Goal: Information Seeking & Learning: Learn about a topic

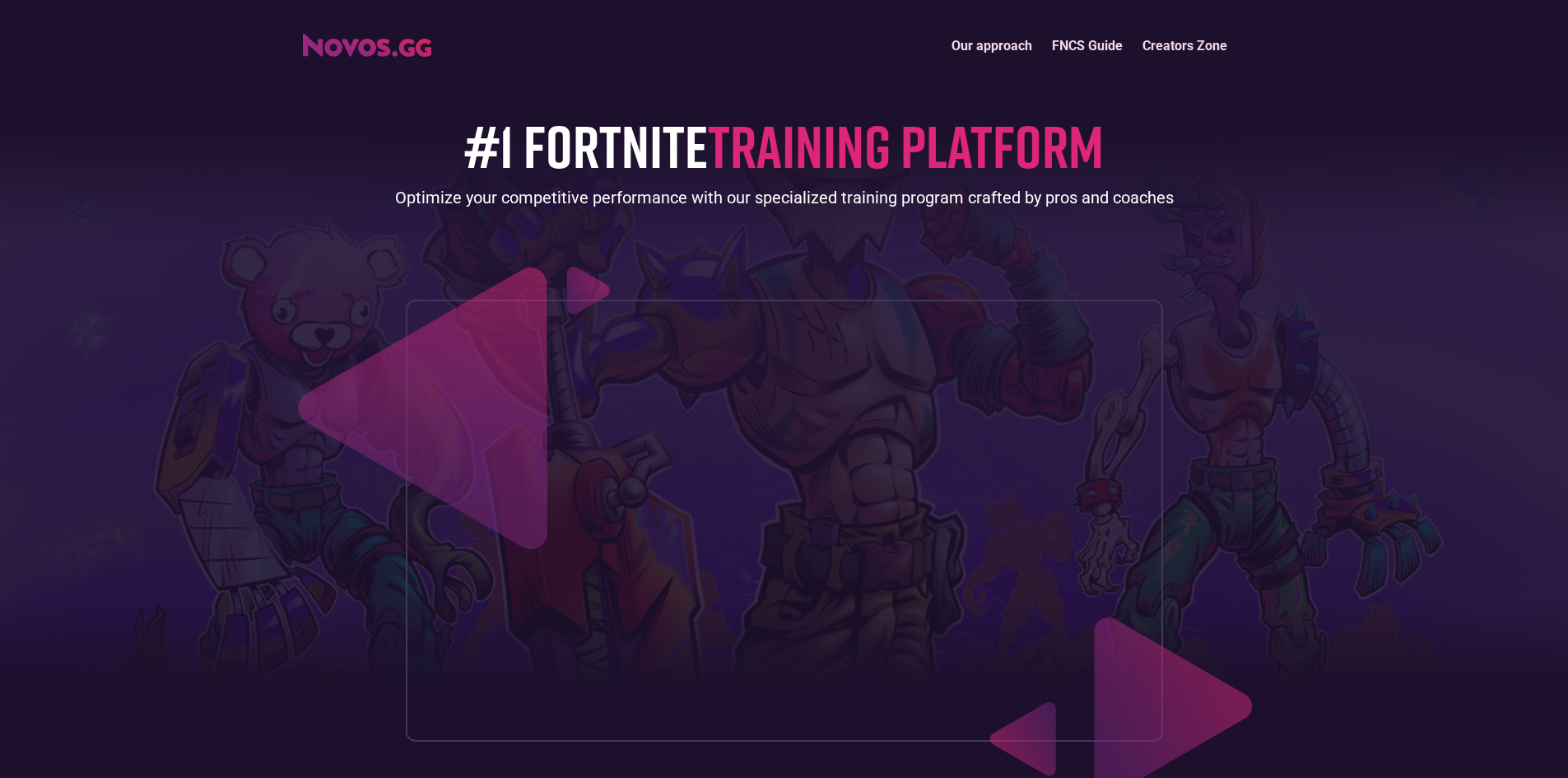
click at [770, 156] on span "TRAINING PLATFORM" at bounding box center [906, 145] width 396 height 71
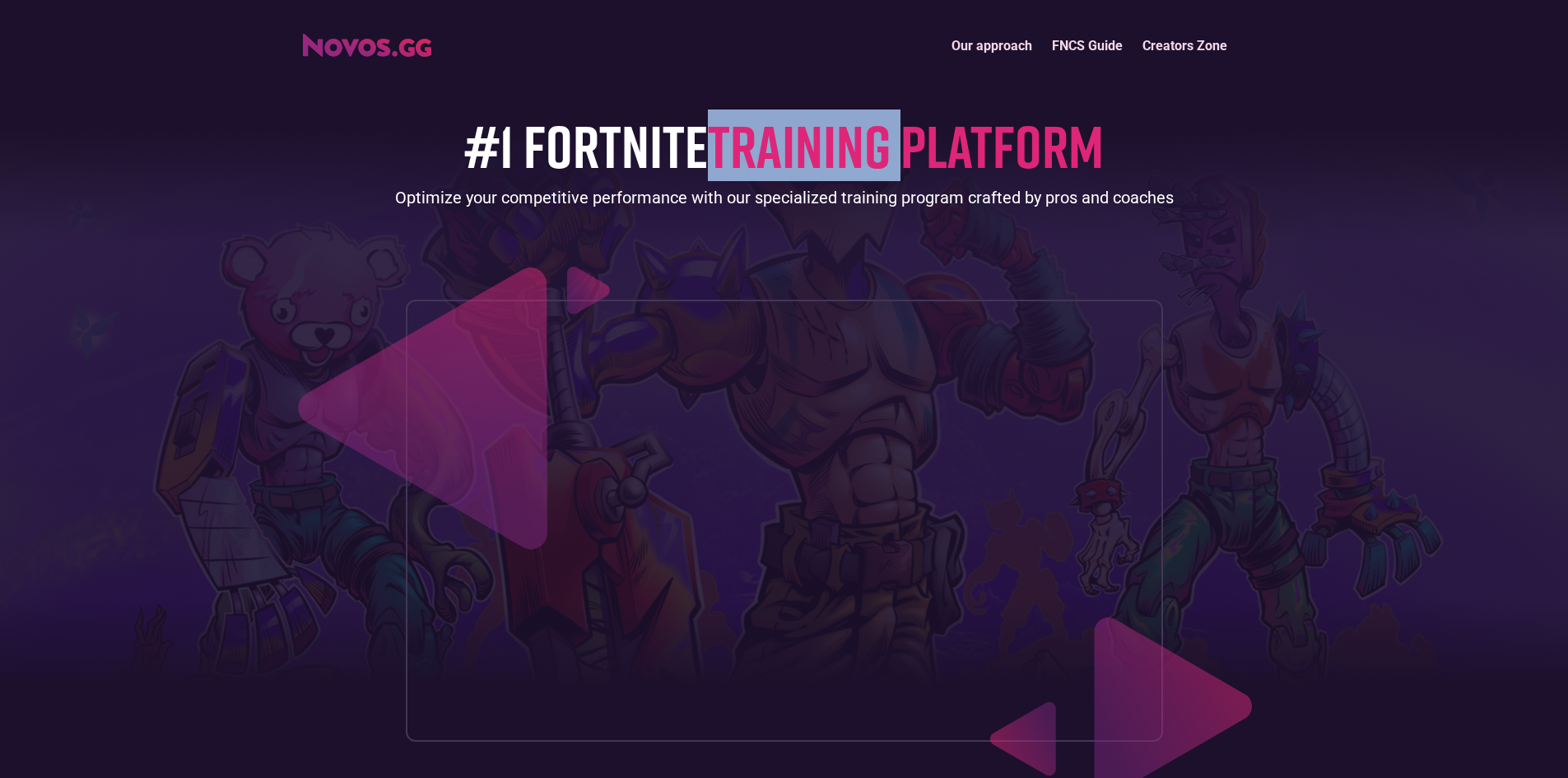
click at [770, 156] on span "TRAINING PLATFORM" at bounding box center [906, 145] width 396 height 71
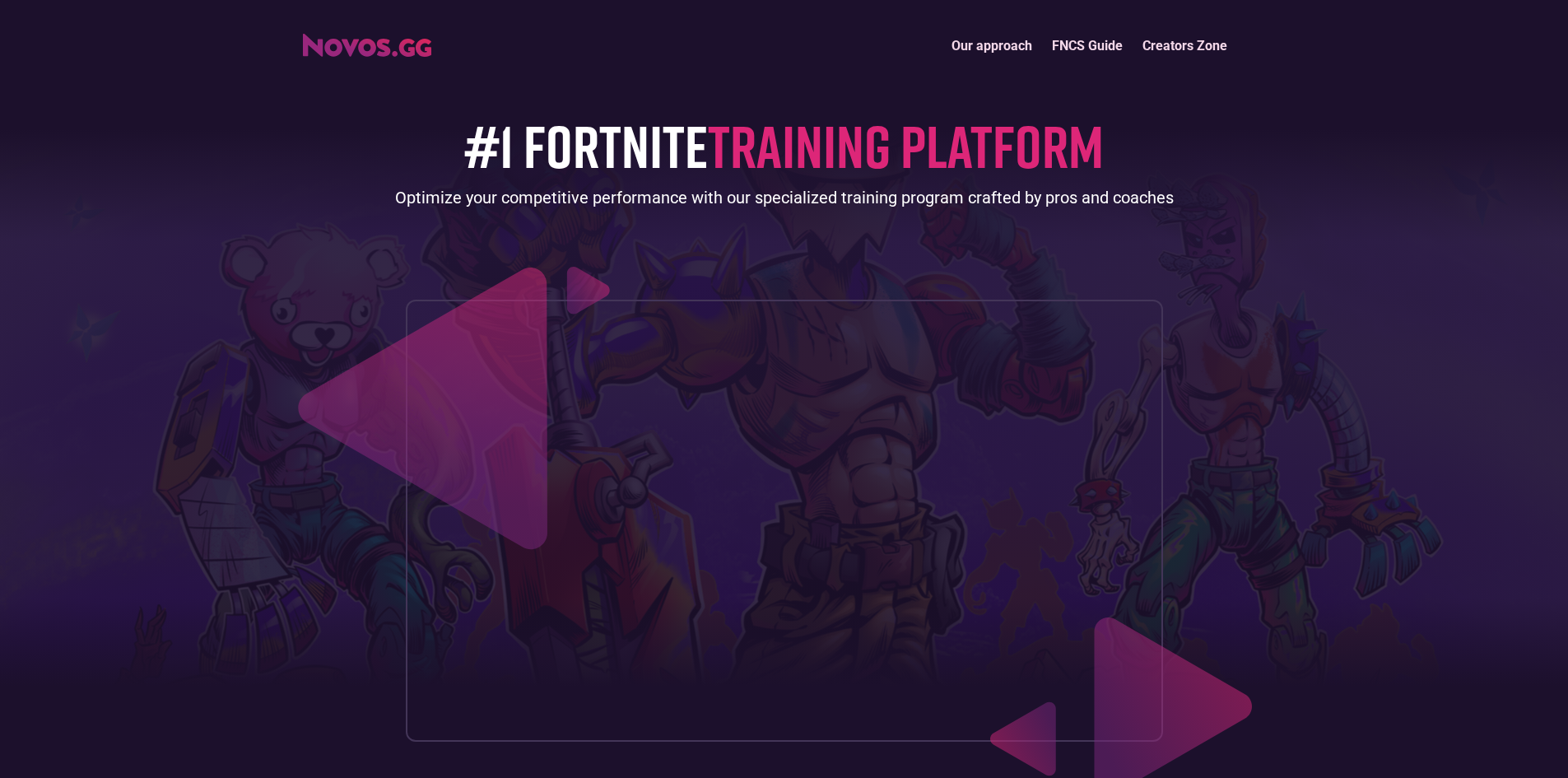
click at [957, 149] on span "TRAINING PLATFORM" at bounding box center [906, 145] width 396 height 71
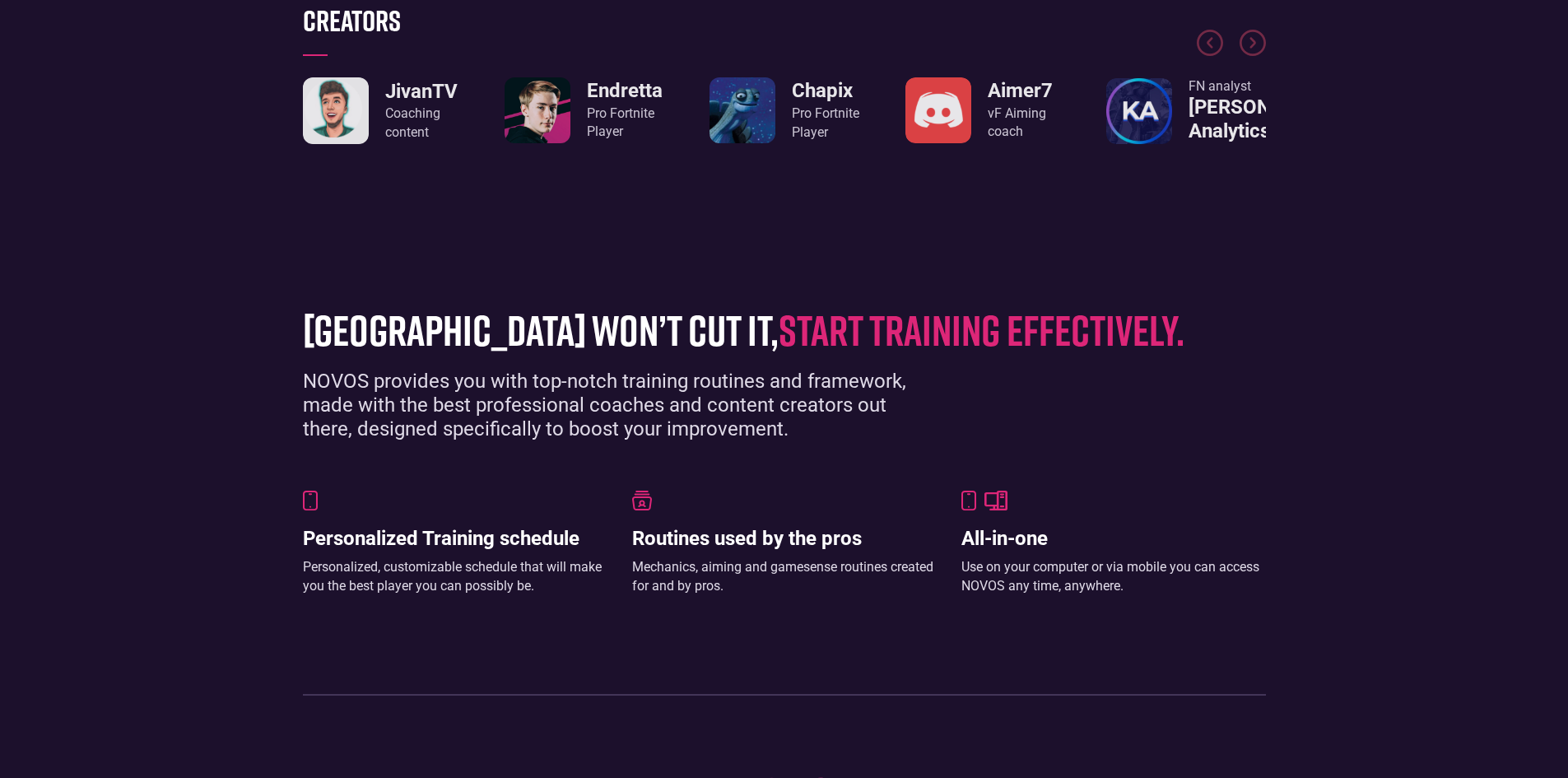
scroll to position [1070, 0]
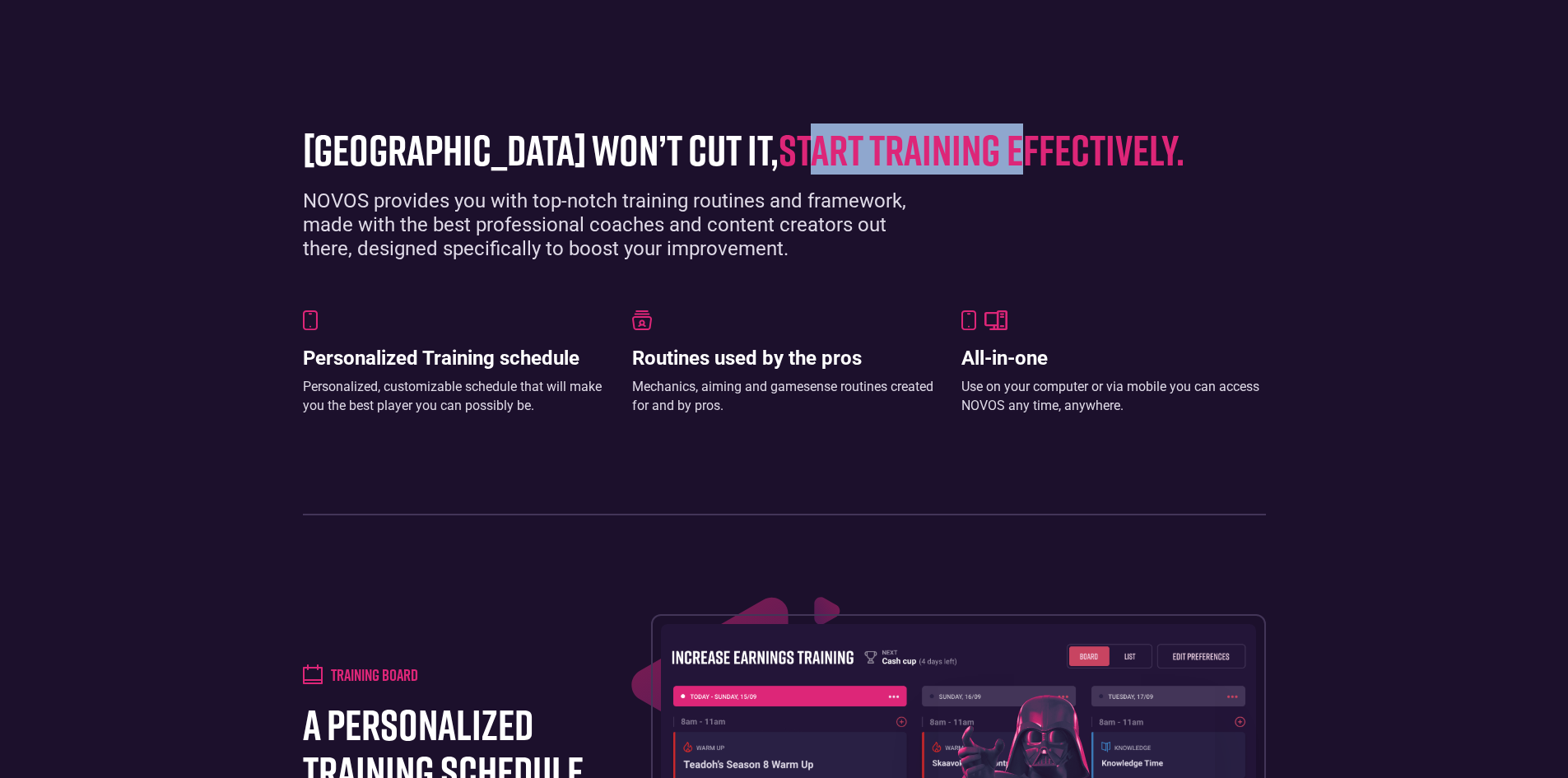
drag, startPoint x: 794, startPoint y: 192, endPoint x: 1079, endPoint y: 165, distance: 286.3
click at [1017, 171] on span "start training effectively." at bounding box center [981, 149] width 406 height 51
click at [1085, 164] on div "grinding arena won’t cut it, start training effectively. NOVOS provides you wit…" at bounding box center [784, 312] width 979 height 406
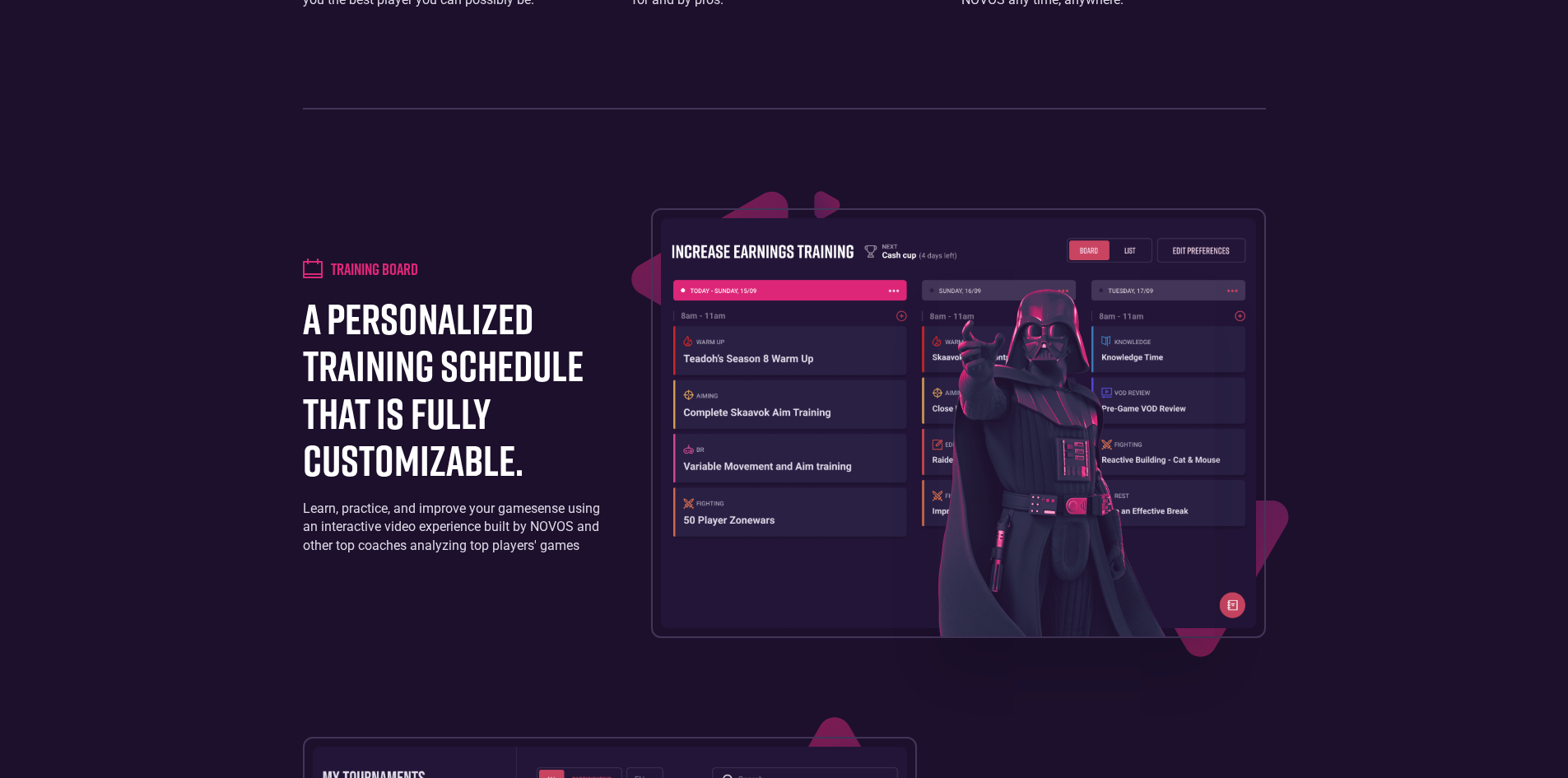
scroll to position [1482, 0]
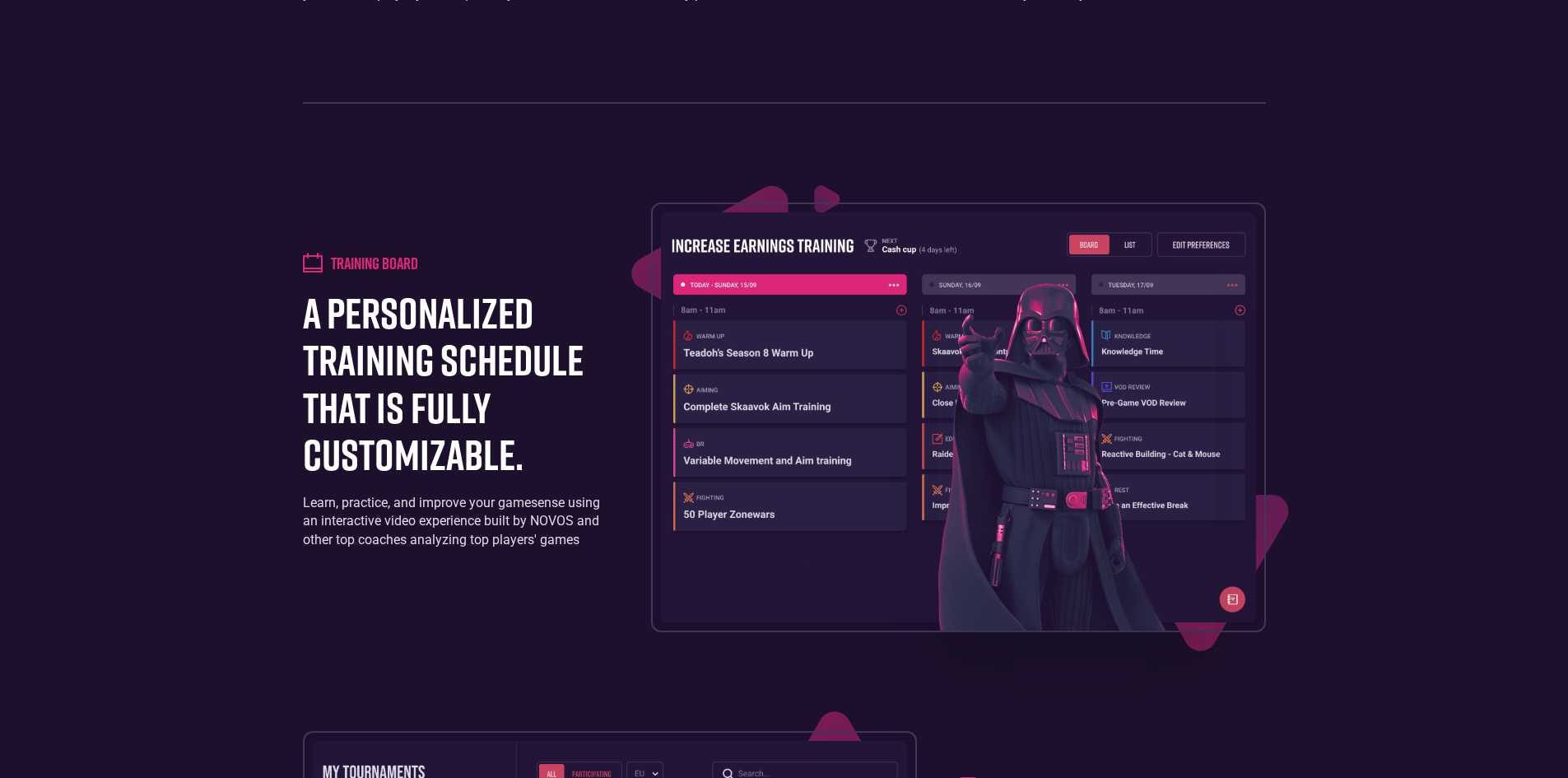
click at [360, 273] on h4 "Training board" at bounding box center [375, 262] width 87 height 19
click at [441, 468] on h1 "a personalized training schedule that is fully customizable." at bounding box center [456, 383] width 307 height 188
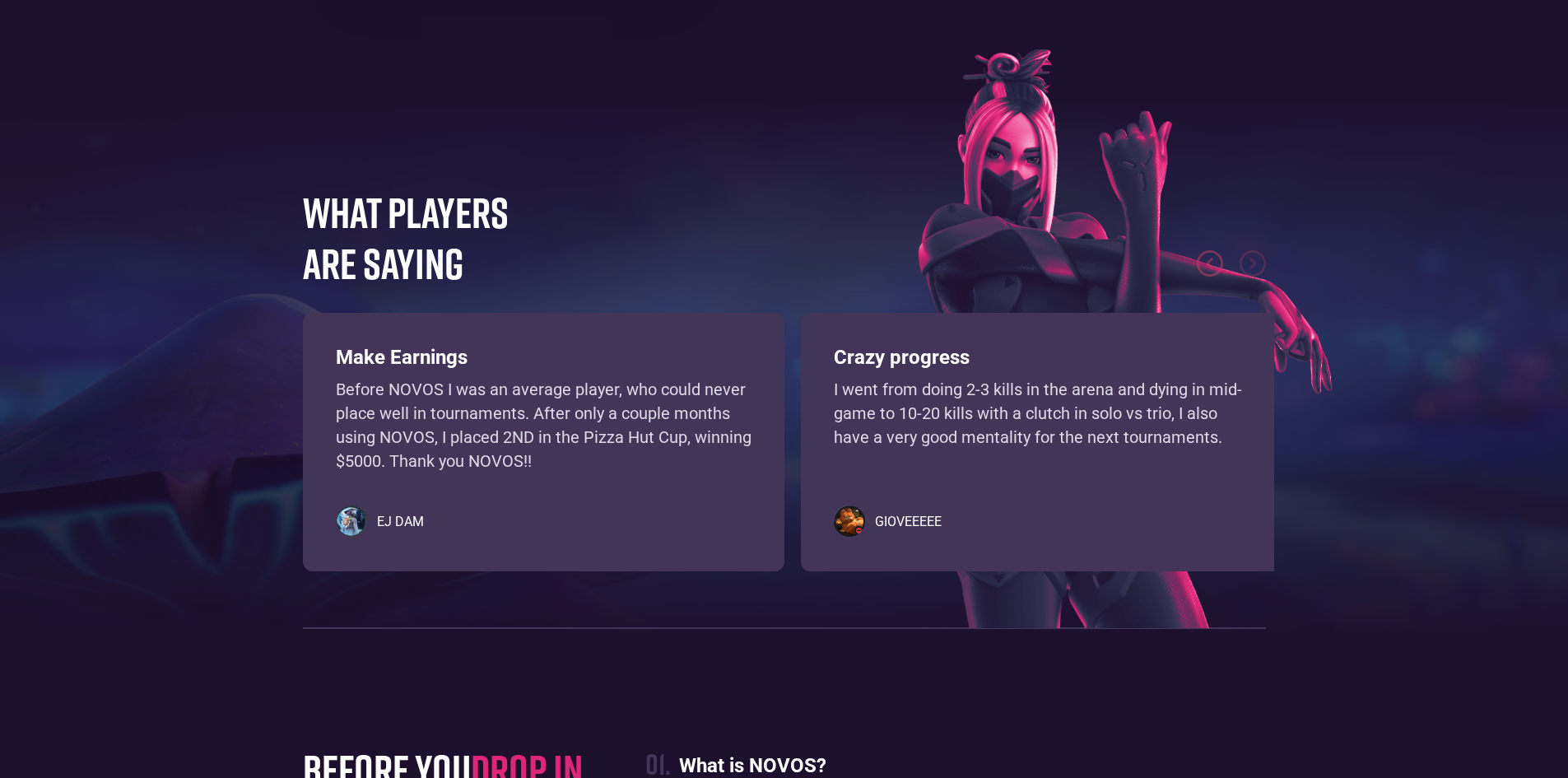
scroll to position [3870, 0]
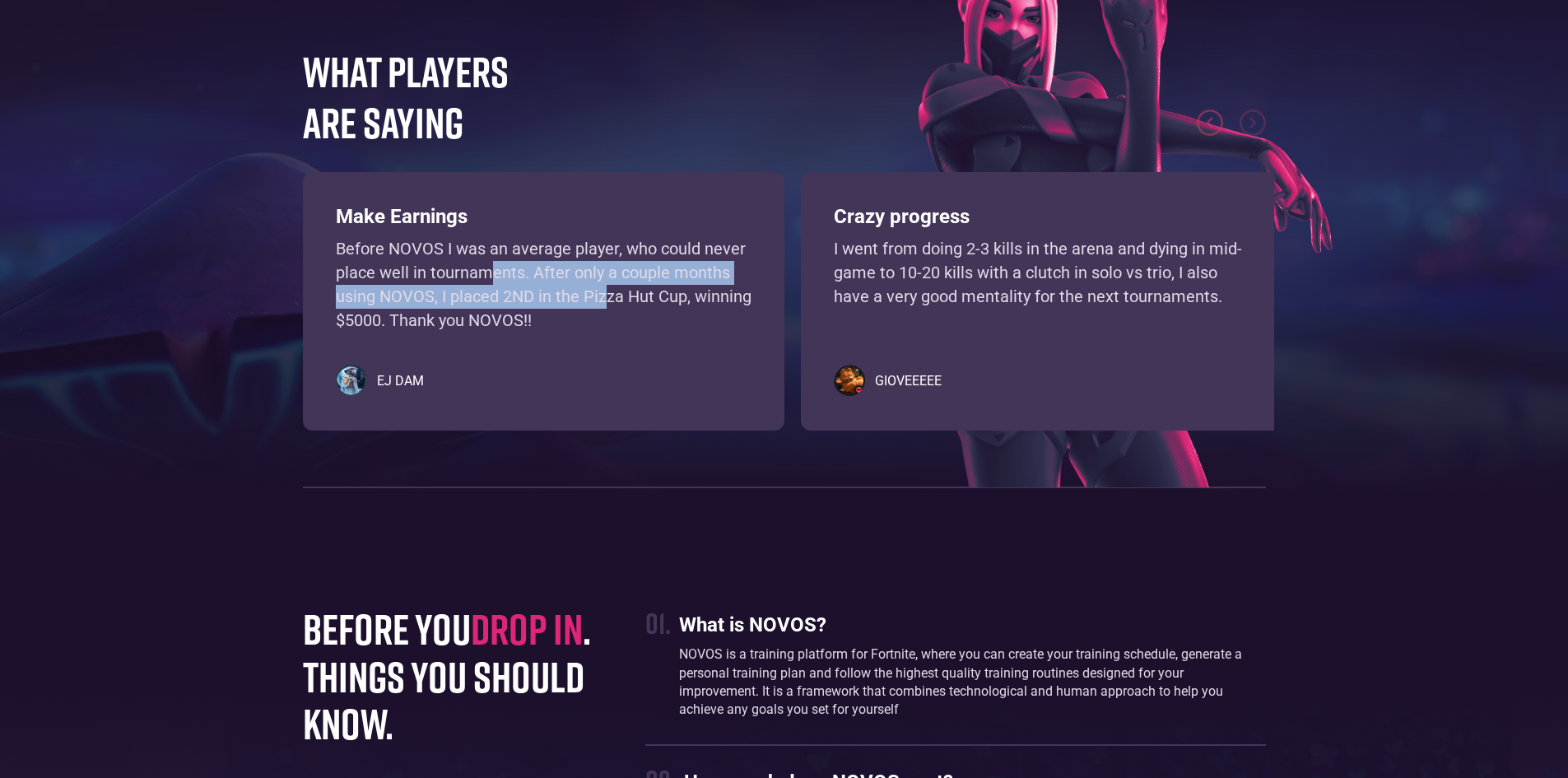
drag, startPoint x: 488, startPoint y: 316, endPoint x: 628, endPoint y: 355, distance: 145.3
click at [609, 331] on p "Before NOVOS I was an average player, who could never place well in tournaments…" at bounding box center [544, 284] width 416 height 95
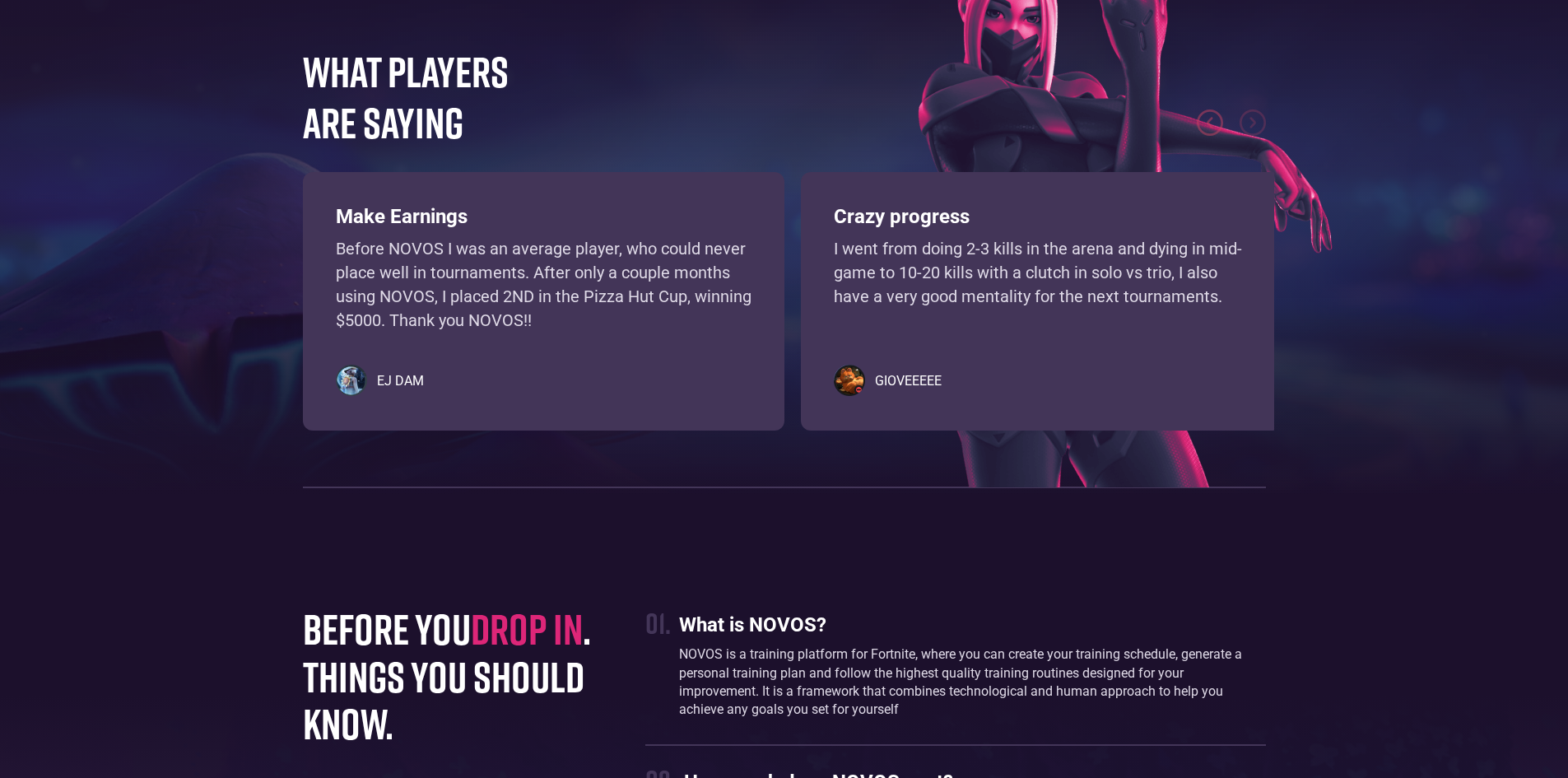
click at [637, 331] on p "Before NOVOS I was an average player, who could never place well in tournaments…" at bounding box center [544, 284] width 416 height 95
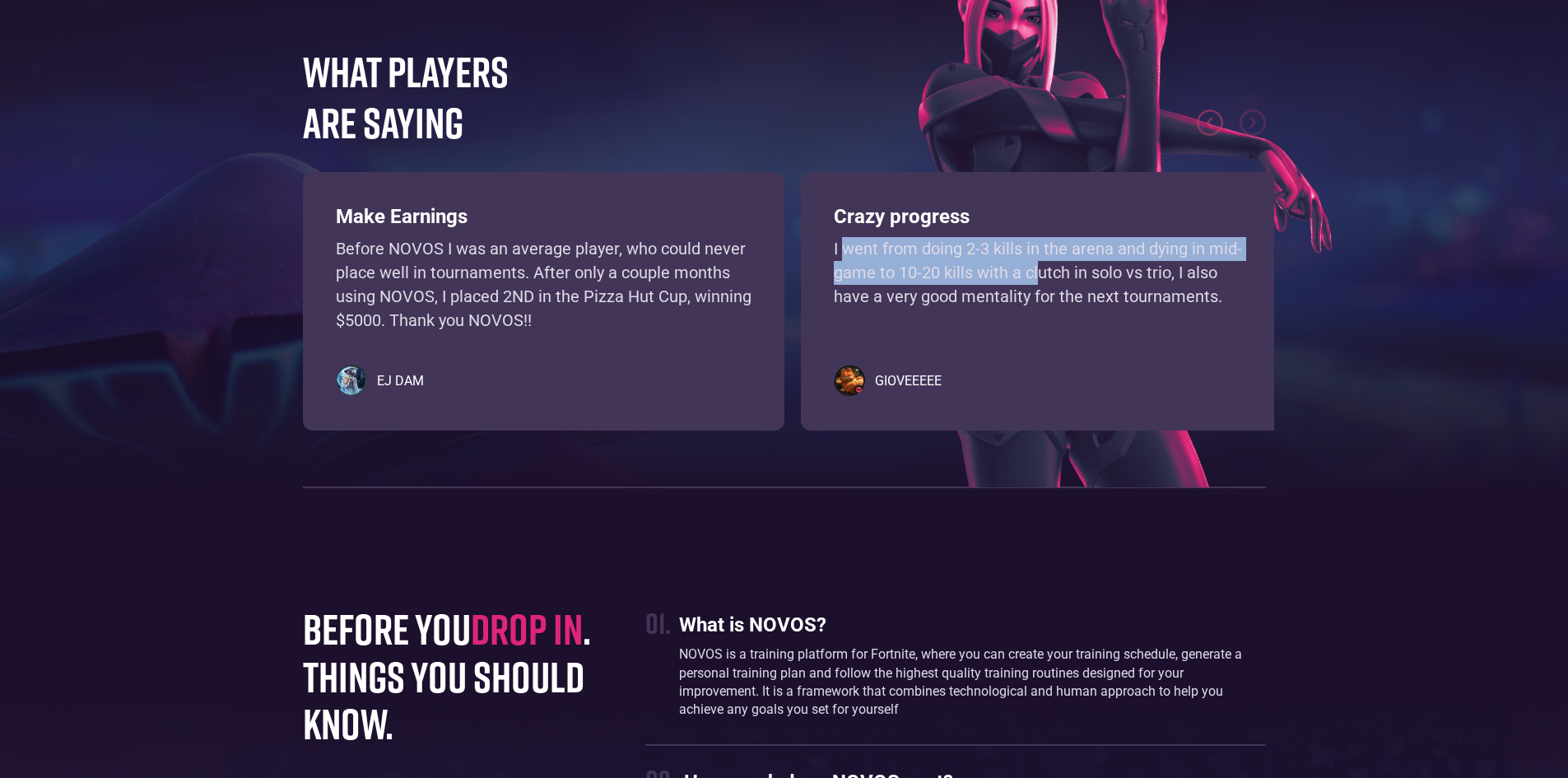
drag, startPoint x: 853, startPoint y: 288, endPoint x: 1042, endPoint y: 307, distance: 190.0
click at [1041, 307] on p "I went from doing 2-3 kills in the arena and dying in mid-game to 10-20 kills w…" at bounding box center [1042, 284] width 416 height 95
click at [1046, 300] on p "I went from doing 2-3 kills in the arena and dying in mid-game to 10-20 kills w…" at bounding box center [1042, 284] width 416 height 95
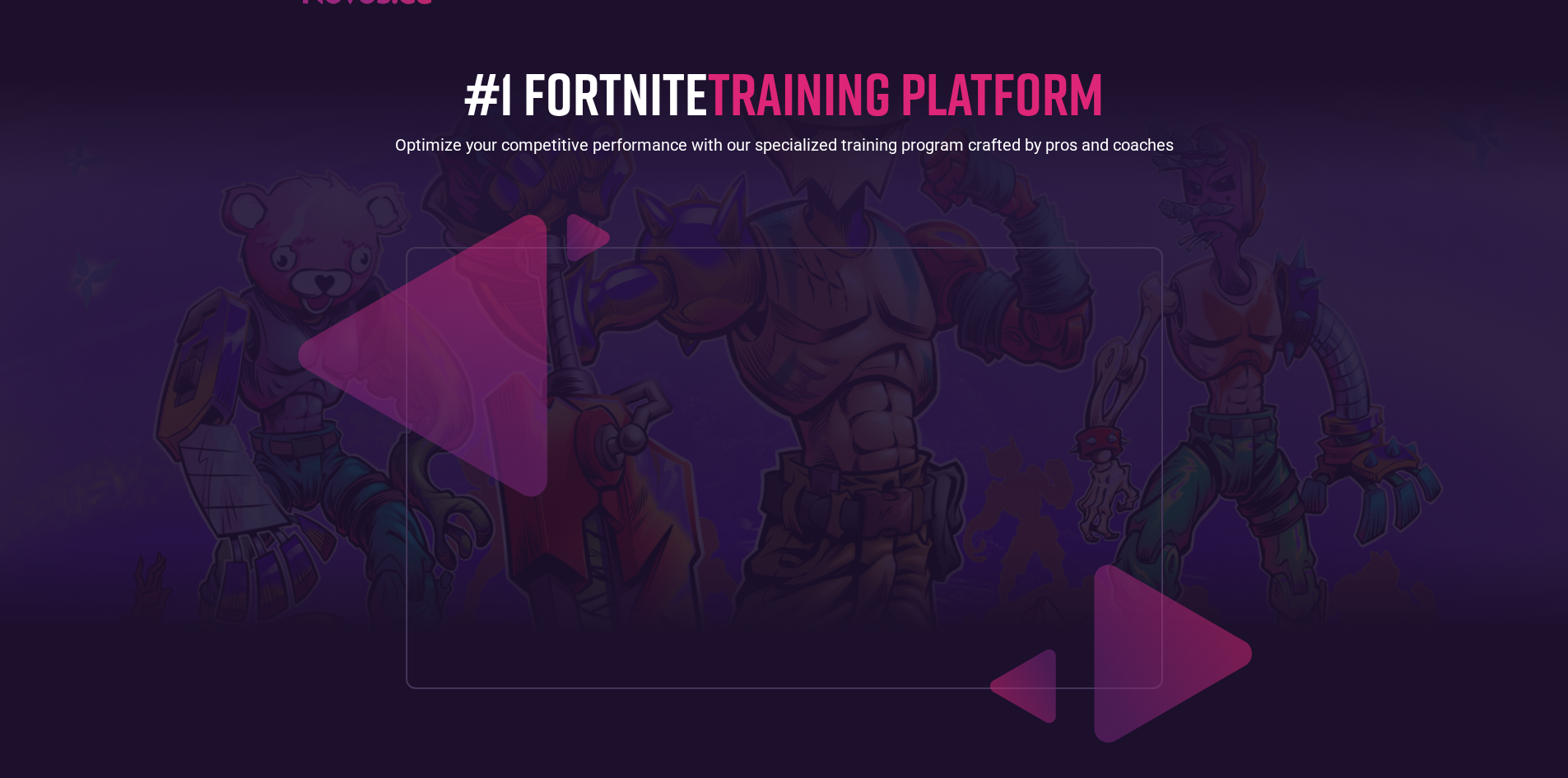
scroll to position [0, 0]
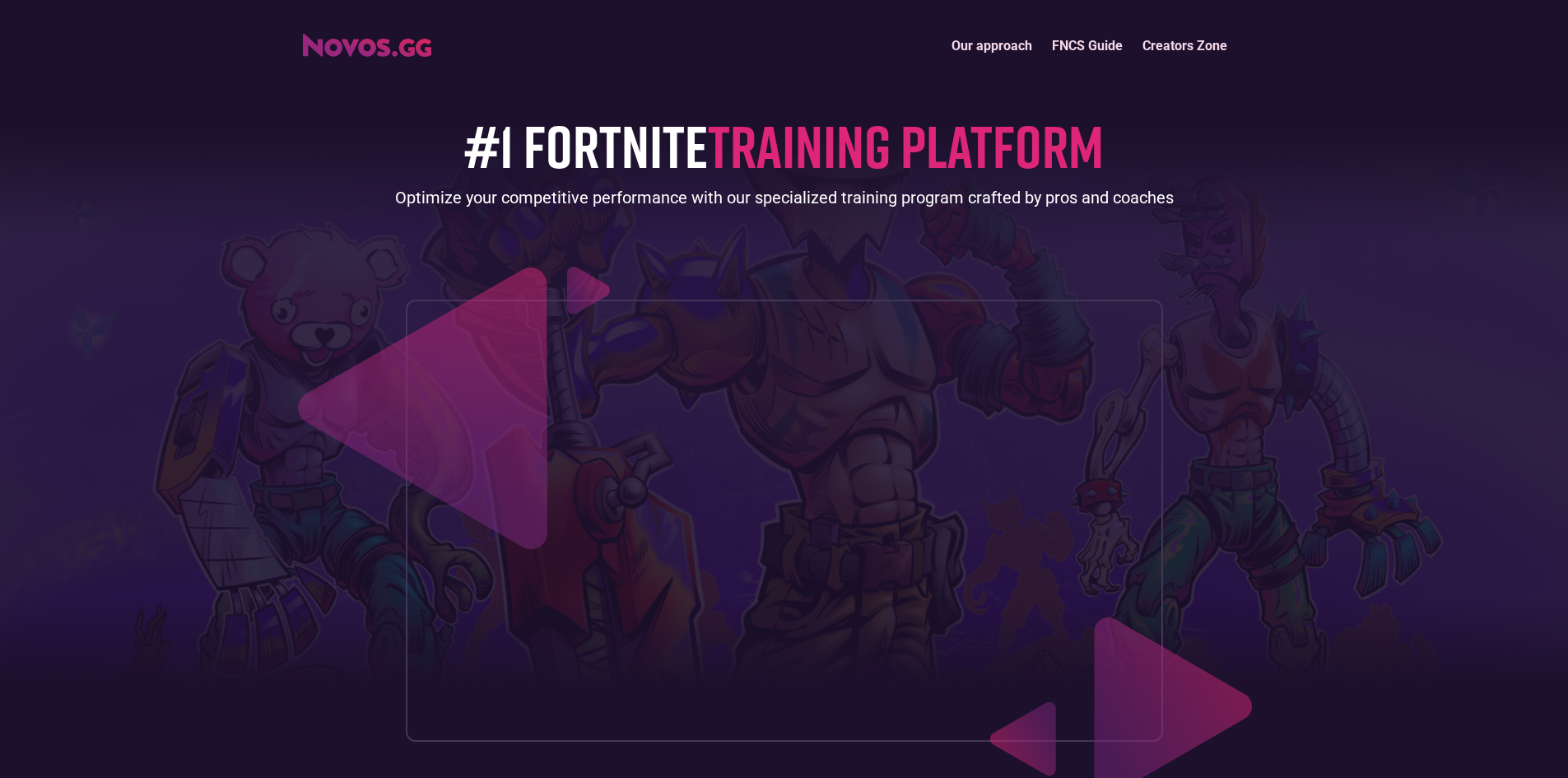
click at [969, 39] on link "Our approach" at bounding box center [992, 45] width 100 height 35
click at [1080, 45] on link "FNCS Guide" at bounding box center [1088, 45] width 91 height 35
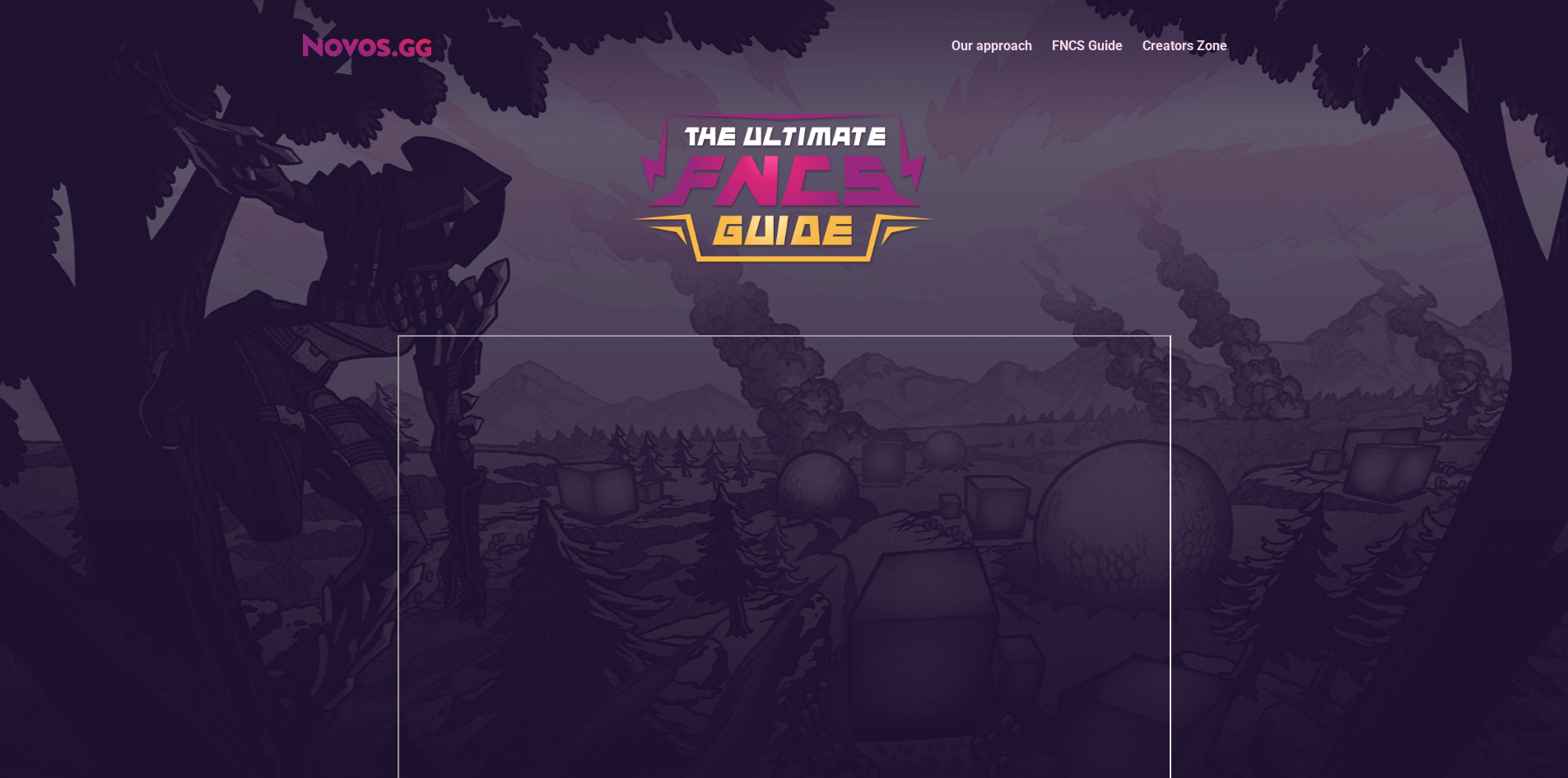
click at [1168, 60] on link "Creators Zone" at bounding box center [1185, 45] width 105 height 35
click at [339, 35] on img "home" at bounding box center [367, 45] width 128 height 23
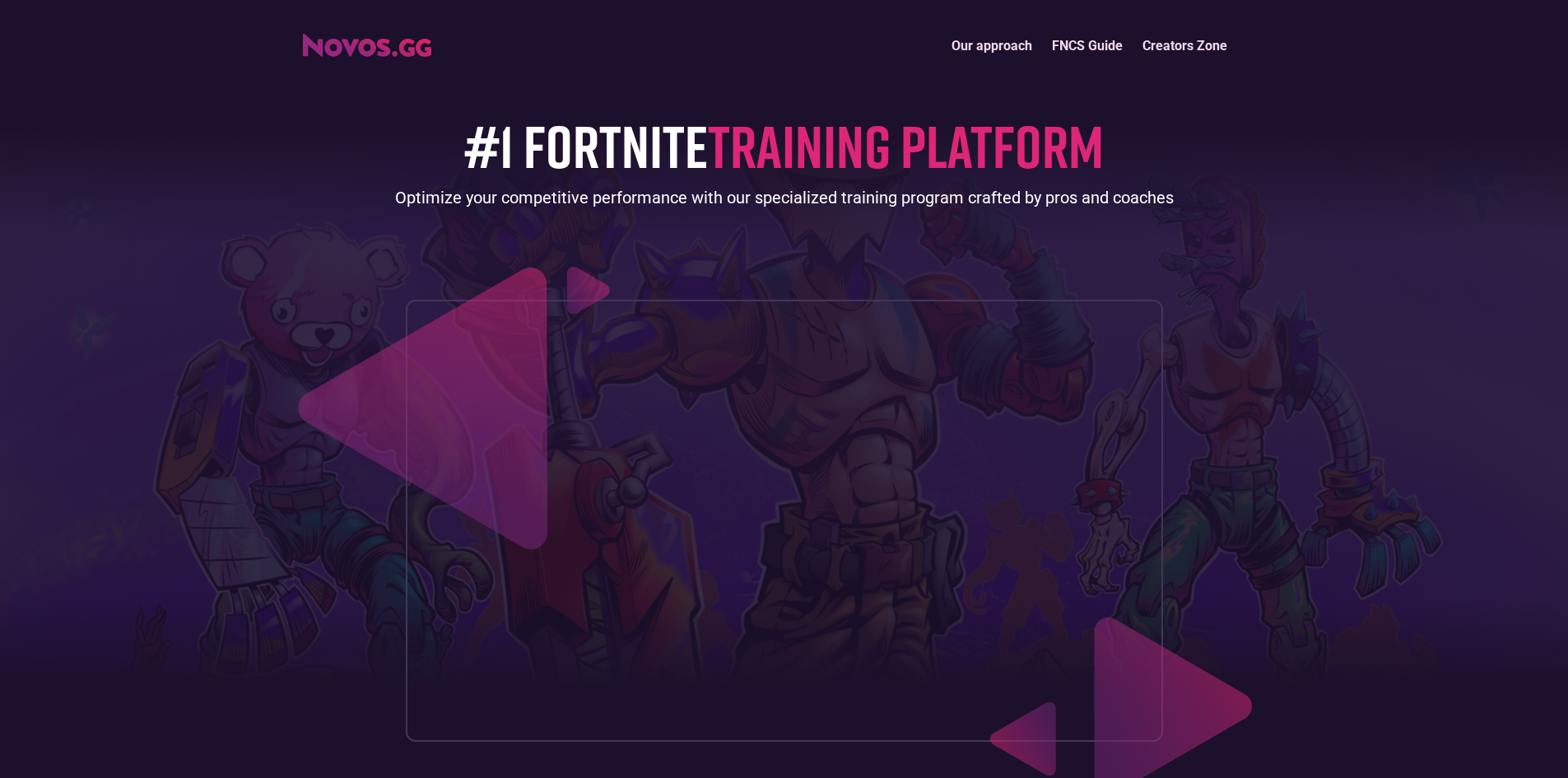
click at [339, 40] on img "home" at bounding box center [367, 45] width 128 height 23
drag, startPoint x: 944, startPoint y: 158, endPoint x: 1030, endPoint y: 162, distance: 86.1
click at [1020, 162] on span "TRAINING PLATFORM" at bounding box center [906, 145] width 396 height 71
click at [863, 149] on span "TRAINING PLATFORM" at bounding box center [906, 145] width 396 height 71
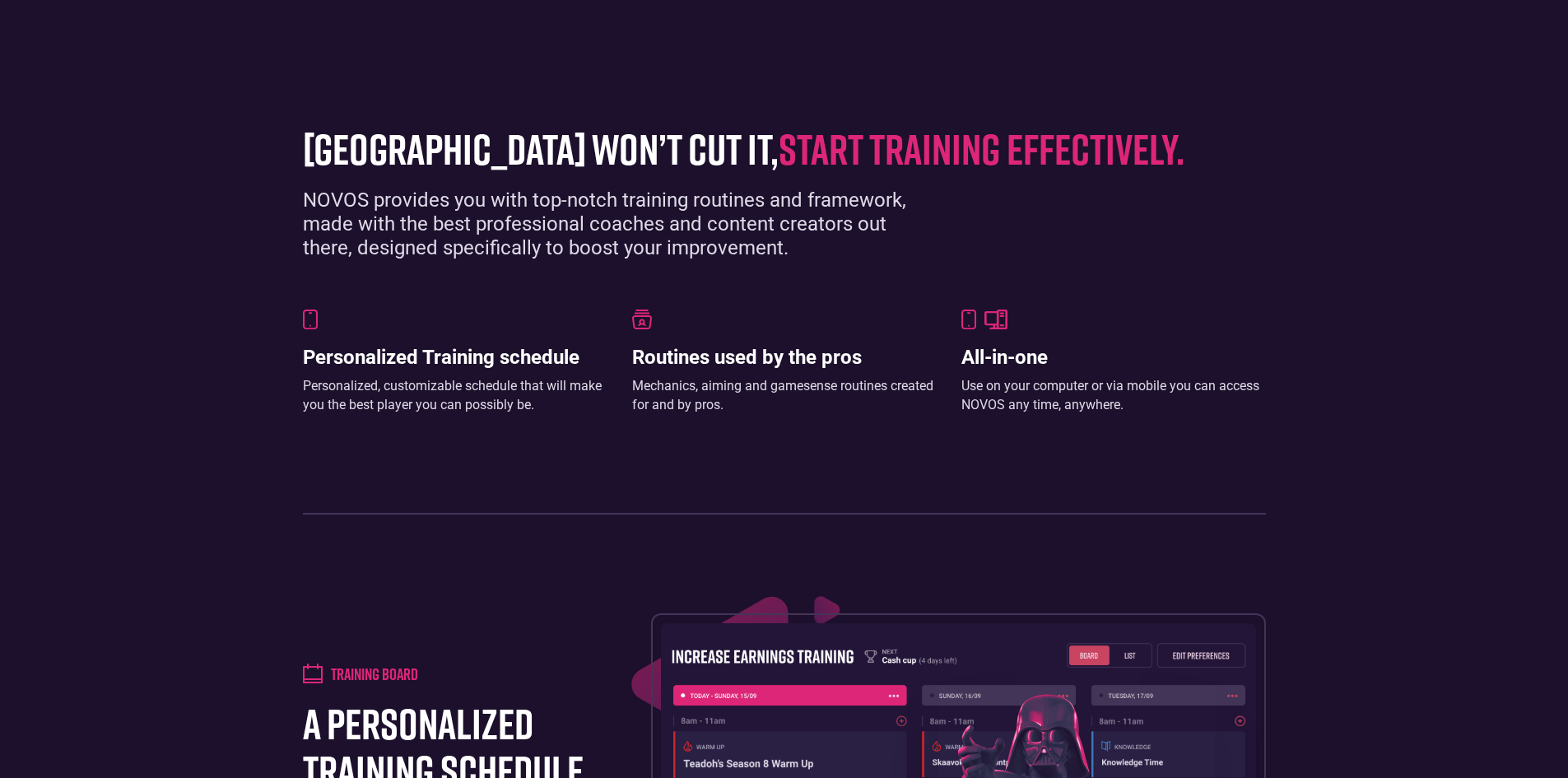
scroll to position [1070, 0]
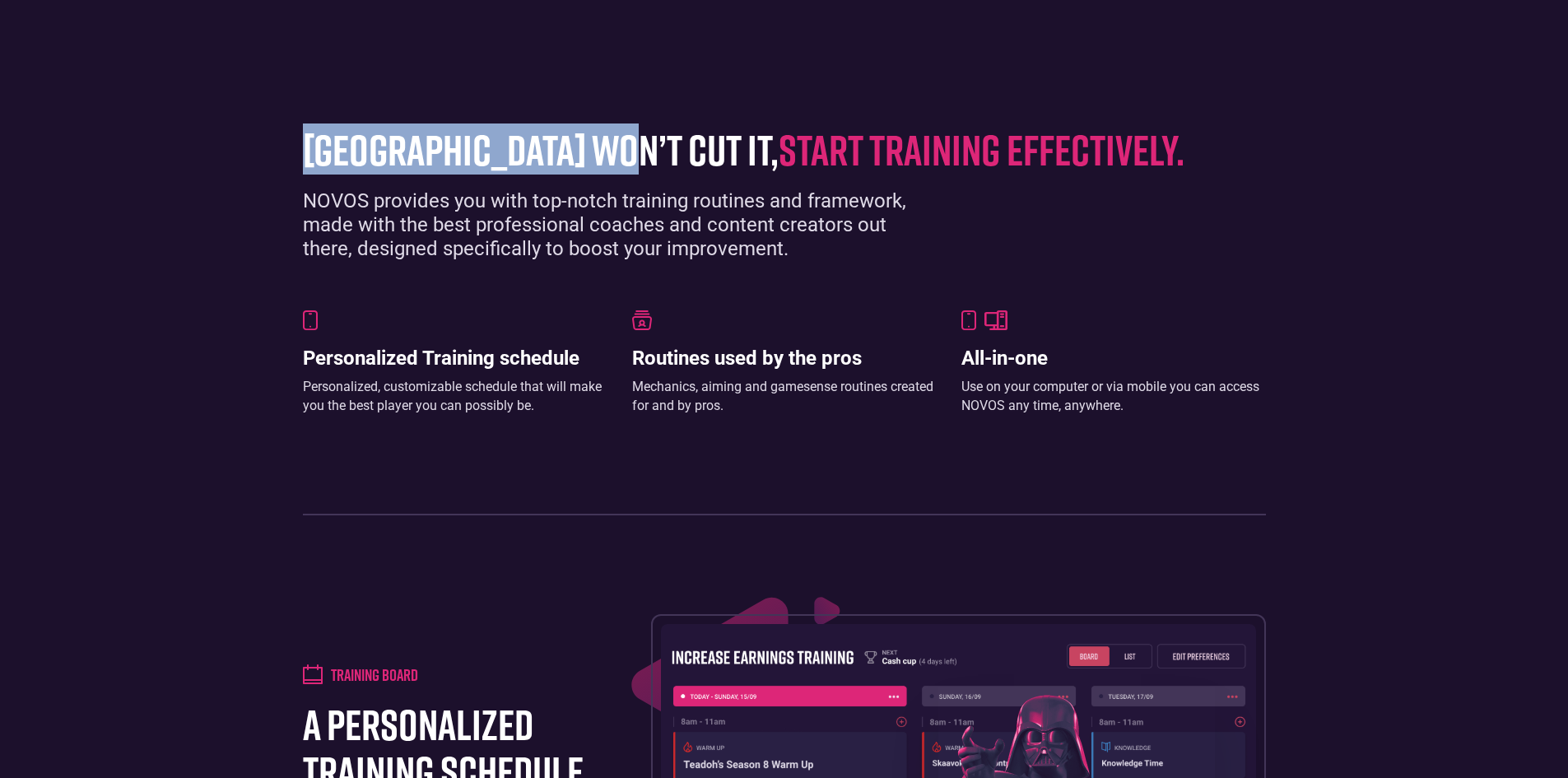
drag, startPoint x: 298, startPoint y: 201, endPoint x: 629, endPoint y: 197, distance: 331.0
click at [629, 197] on section "[GEOGRAPHIC_DATA] won’t cut it, start training effectively. NOVOS provides you …" at bounding box center [784, 313] width 1568 height 505
click at [629, 173] on h1 "[GEOGRAPHIC_DATA] won’t cut it, start training effectively." at bounding box center [771, 149] width 939 height 47
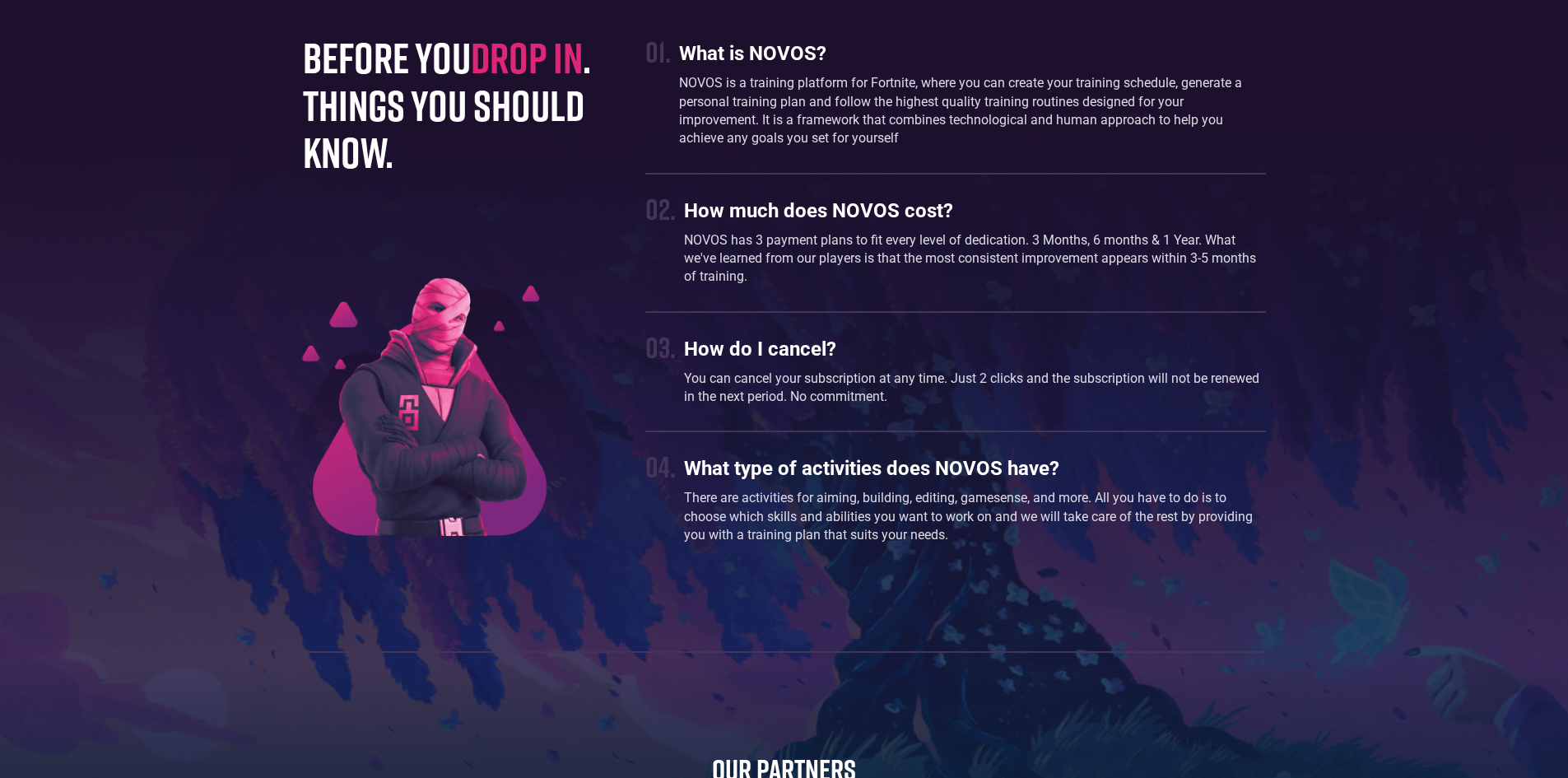
scroll to position [4446, 0]
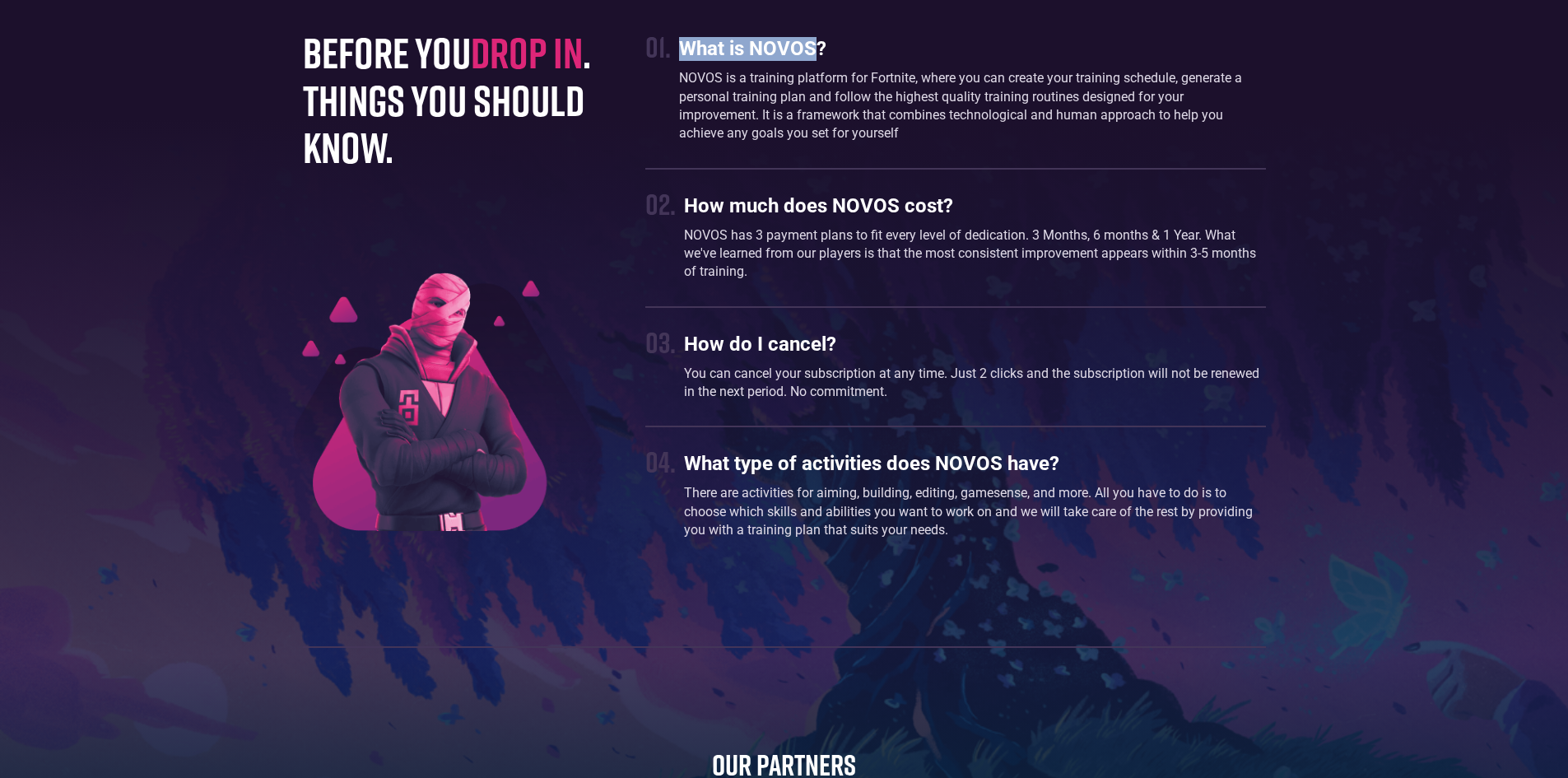
drag, startPoint x: 682, startPoint y: 94, endPoint x: 819, endPoint y: 97, distance: 137.0
click at [819, 61] on h3 "What is NOVOS?" at bounding box center [972, 49] width 586 height 24
drag, startPoint x: 715, startPoint y: 148, endPoint x: 810, endPoint y: 149, distance: 95.0
click at [927, 143] on p "NOVOS is a training platform for Fortnite, where you can create your training s…" at bounding box center [972, 106] width 586 height 74
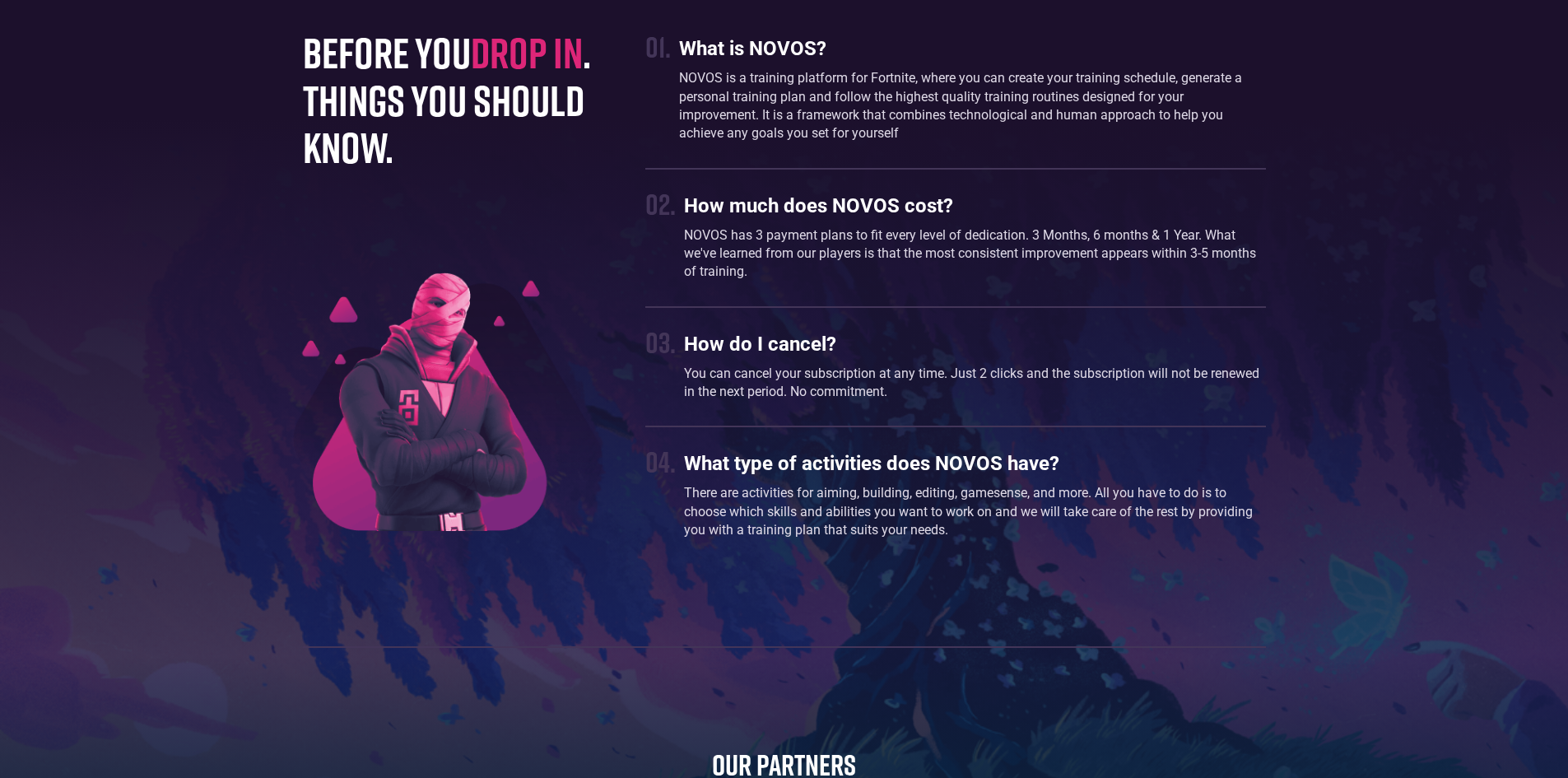
click at [652, 222] on div "02." at bounding box center [660, 203] width 31 height 35
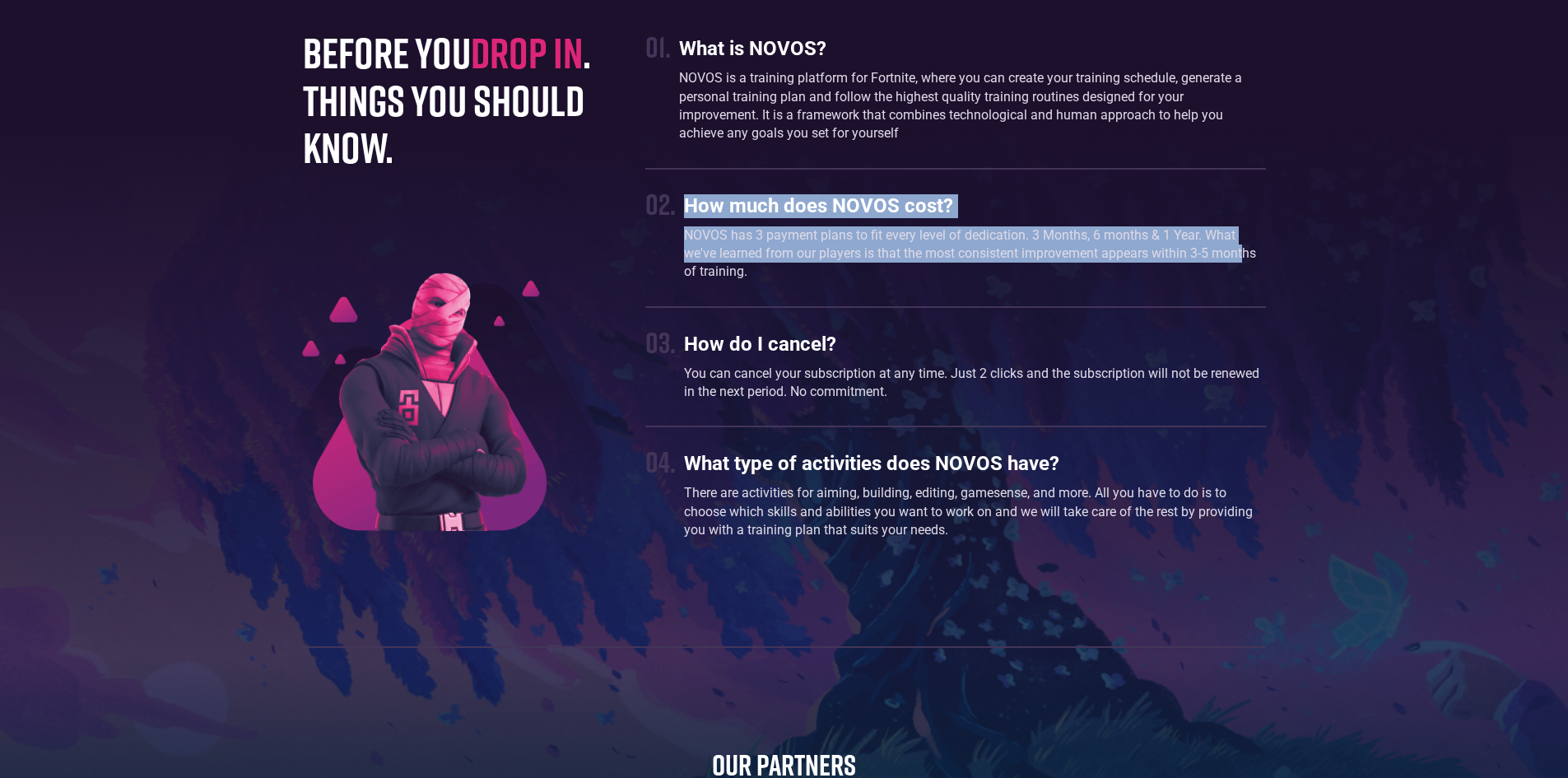
drag, startPoint x: 673, startPoint y: 253, endPoint x: 1198, endPoint y: 284, distance: 525.9
click at [1245, 290] on div "02. How much does NOVOS cost? NOVOS has 3 payment plans to fit every level of d…" at bounding box center [955, 238] width 620 height 104
click at [1121, 280] on p "NOVOS has 3 payment plans to fit every level of dedication. 3 Months, 6 months …" at bounding box center [975, 253] width 581 height 55
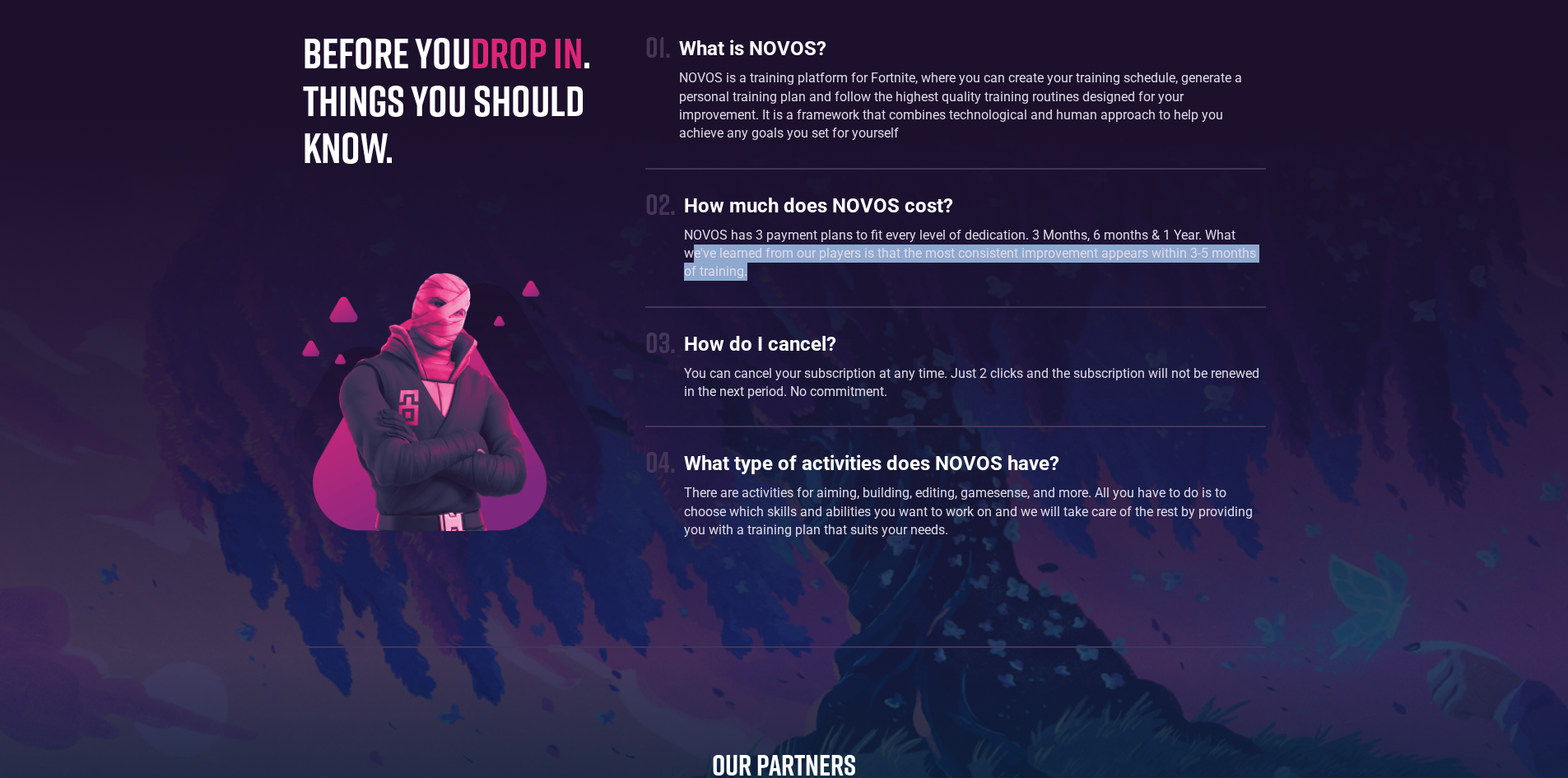
drag, startPoint x: 693, startPoint y: 292, endPoint x: 1015, endPoint y: 326, distance: 323.8
click at [1015, 281] on p "NOVOS has 3 payment plans to fit every level of dedication. 3 Months, 6 months …" at bounding box center [975, 253] width 581 height 55
click at [1009, 281] on p "NOVOS has 3 payment plans to fit every level of dedication. 3 Months, 6 months …" at bounding box center [975, 253] width 581 height 55
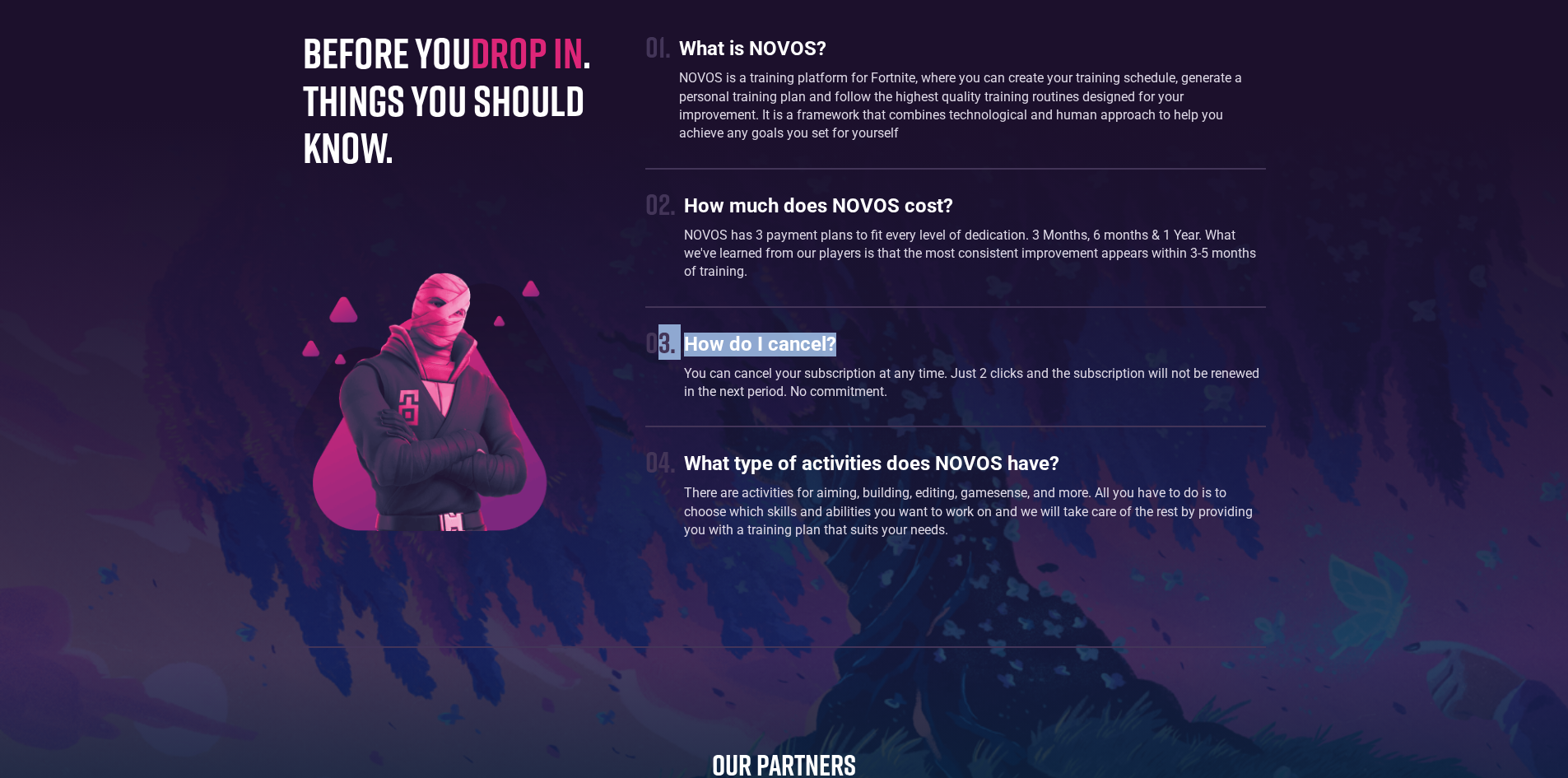
drag, startPoint x: 663, startPoint y: 382, endPoint x: 887, endPoint y: 390, distance: 224.1
click at [876, 396] on div "03. How do I cancel? You can cancel your subscription at any time. Just 2 click…" at bounding box center [955, 367] width 620 height 85
click at [888, 357] on h3 "How do I cancel?" at bounding box center [975, 344] width 581 height 24
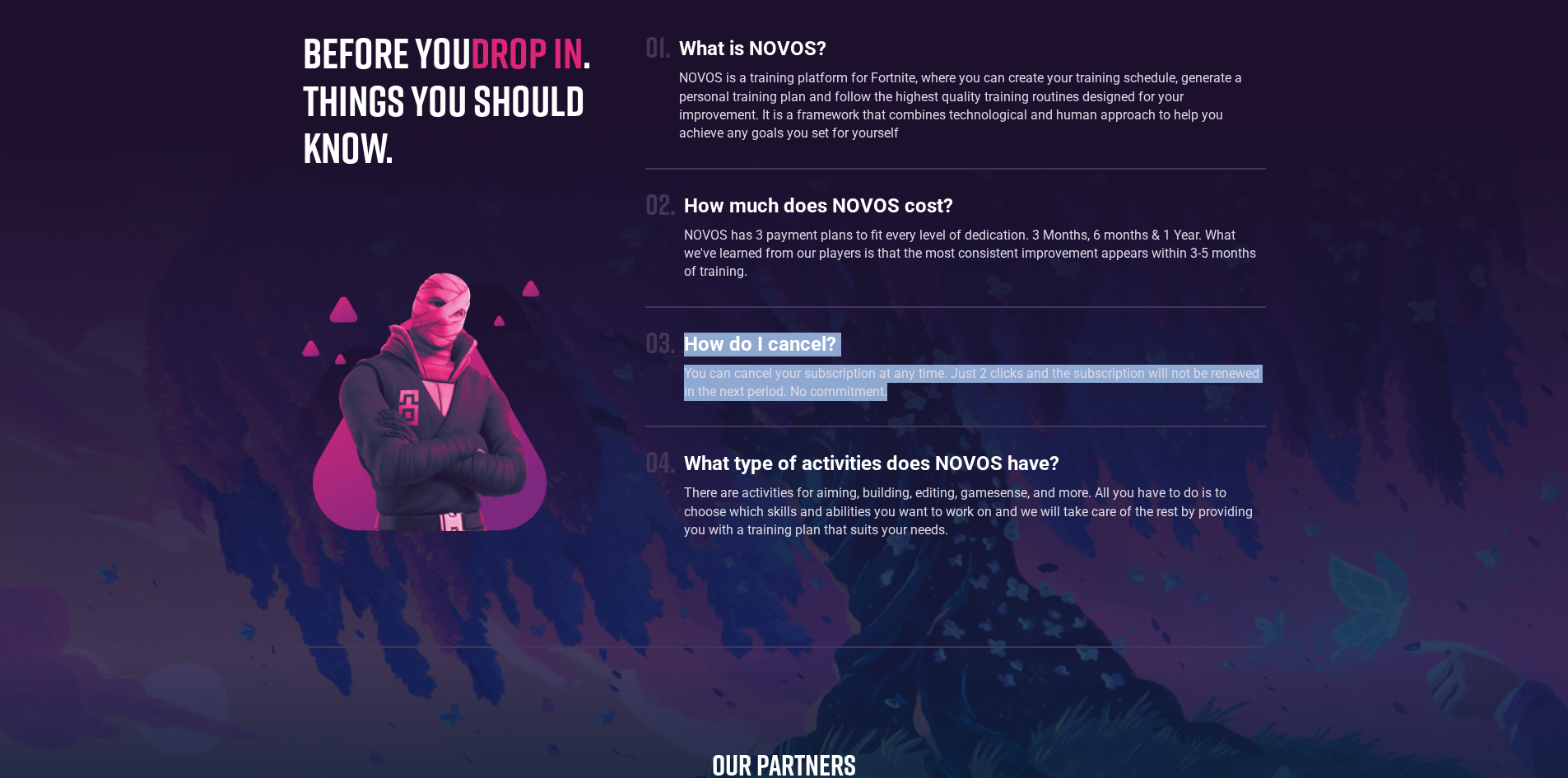
drag, startPoint x: 909, startPoint y: 443, endPoint x: 687, endPoint y: 394, distance: 227.3
click at [687, 394] on div "How do I cancel? You can cancel your subscription at any time. Just 2 clicks an…" at bounding box center [975, 367] width 581 height 85
click at [927, 402] on p "You can cancel your subscription at any time. Just 2 clicks and the subscriptio…" at bounding box center [975, 383] width 581 height 37
click at [1066, 402] on p "You can cancel your subscription at any time. Just 2 clicks and the subscriptio…" at bounding box center [975, 383] width 581 height 37
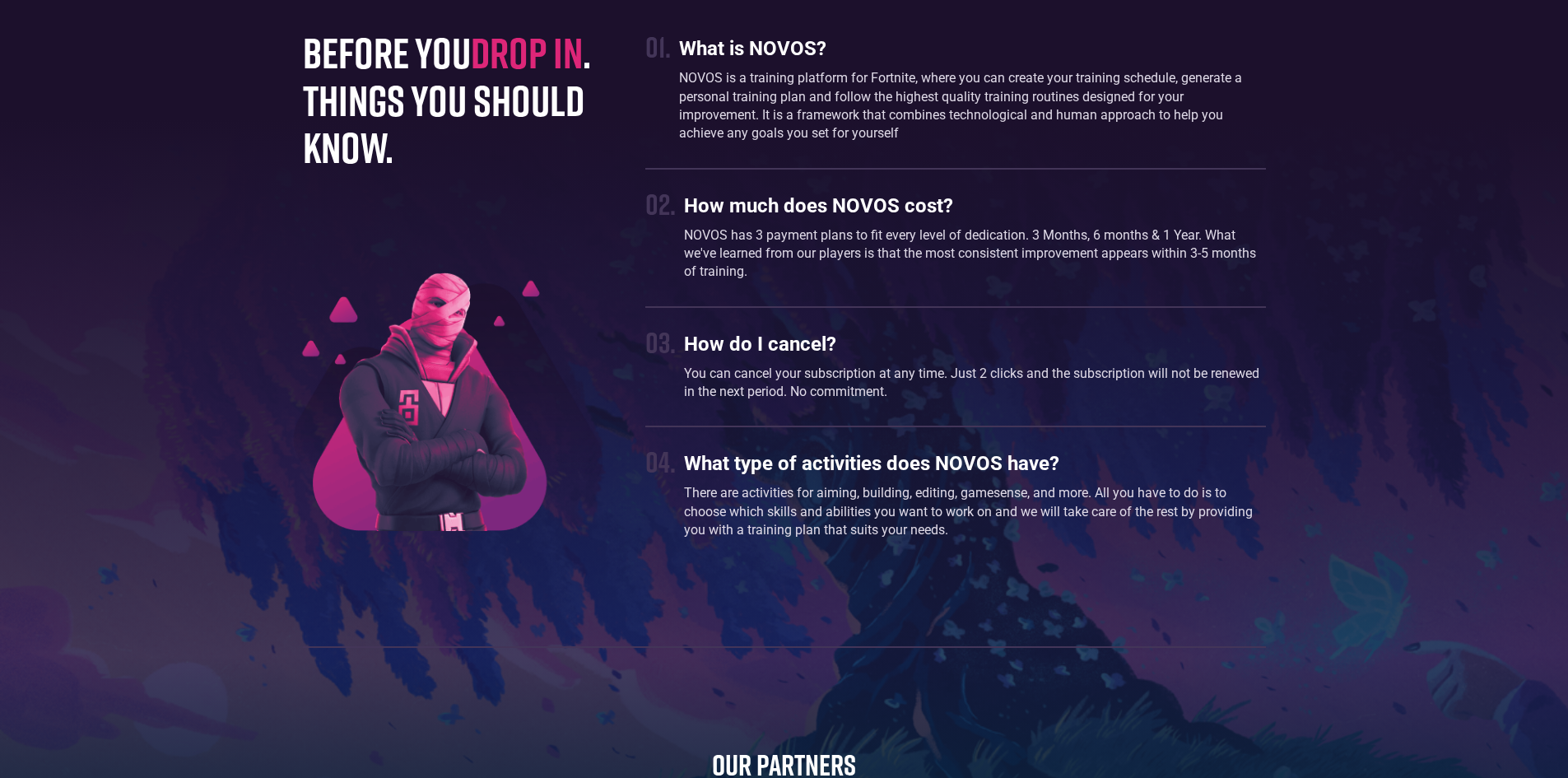
click at [789, 485] on div "01. What is NOVOS? NOVOS is a training platform for Fortnite, where you can cre…" at bounding box center [955, 288] width 620 height 519
drag, startPoint x: 756, startPoint y: 513, endPoint x: 983, endPoint y: 499, distance: 227.4
click at [980, 476] on h3 "What type of activities does NOVOS have?" at bounding box center [975, 464] width 581 height 24
click at [984, 476] on h3 "What type of activities does NOVOS have?" at bounding box center [975, 464] width 581 height 24
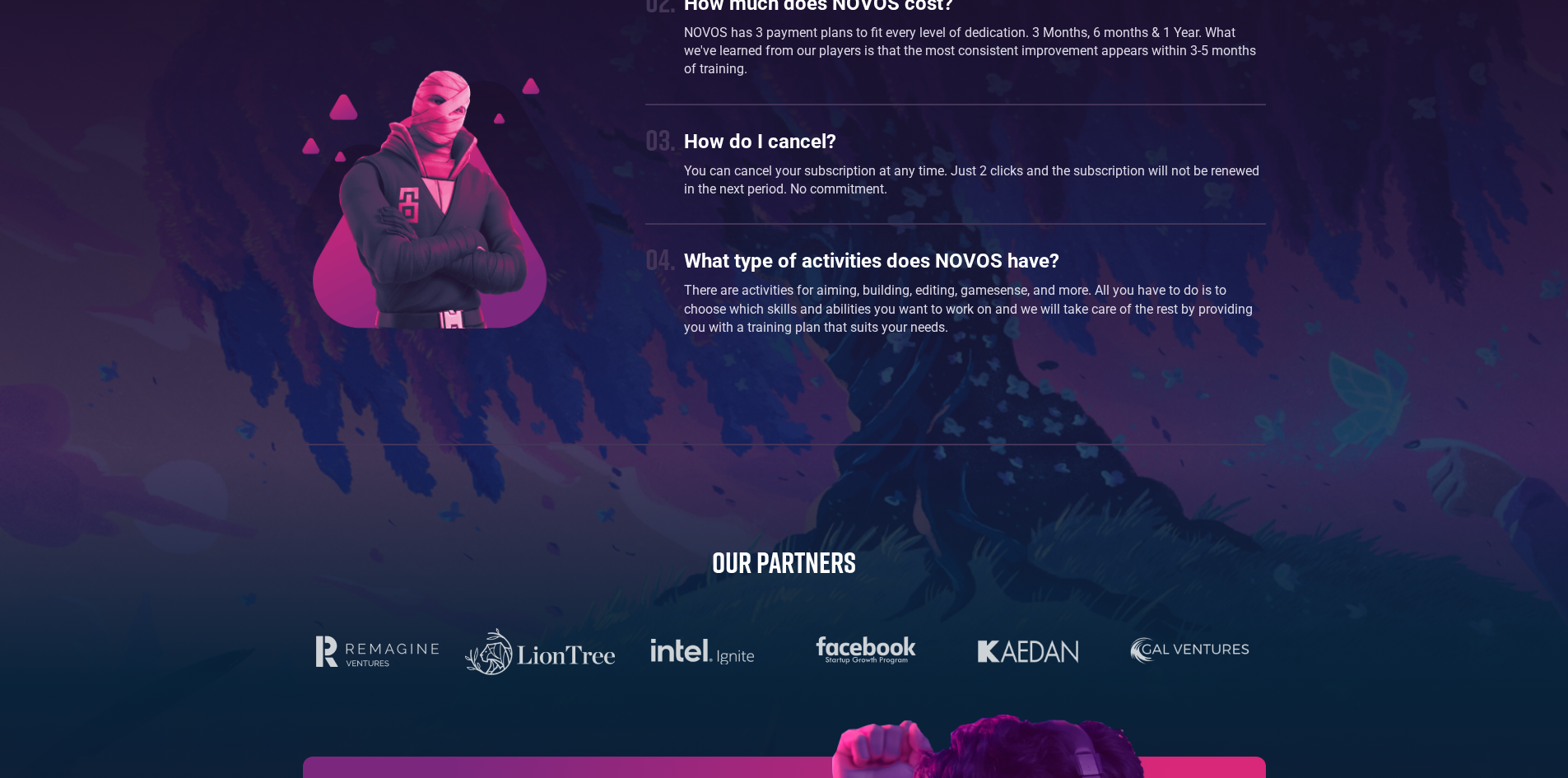
scroll to position [4542, 0]
